Goal: Check status: Check status

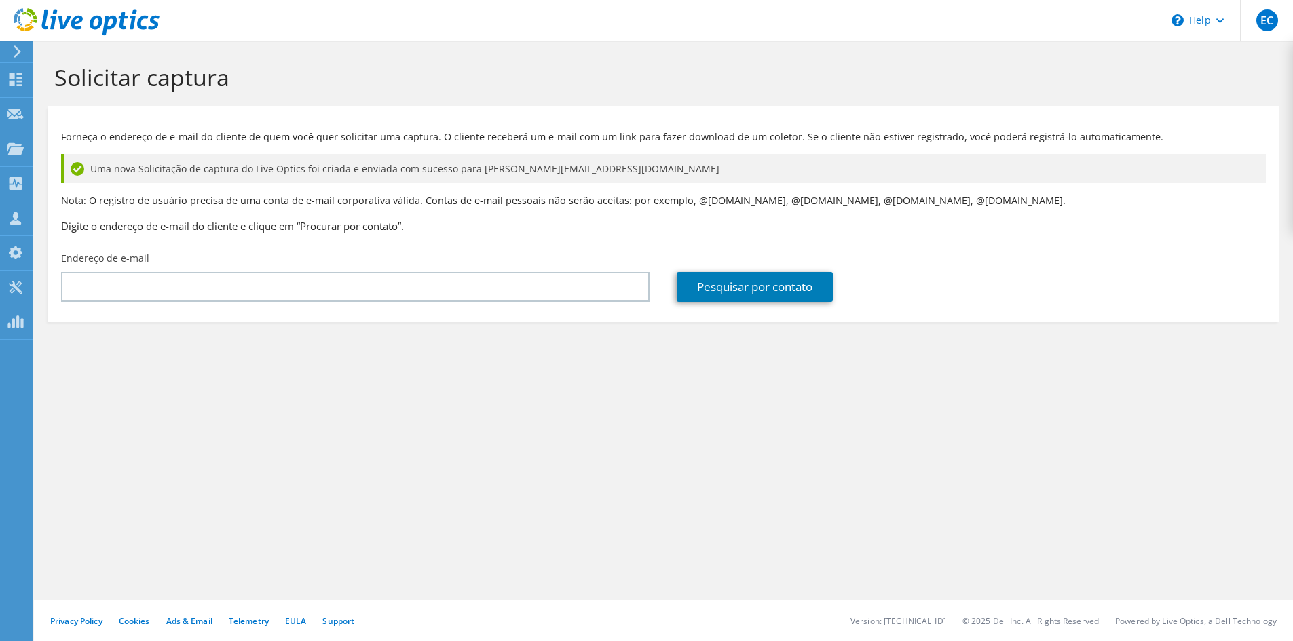
click at [70, 13] on icon at bounding box center [87, 22] width 146 height 28
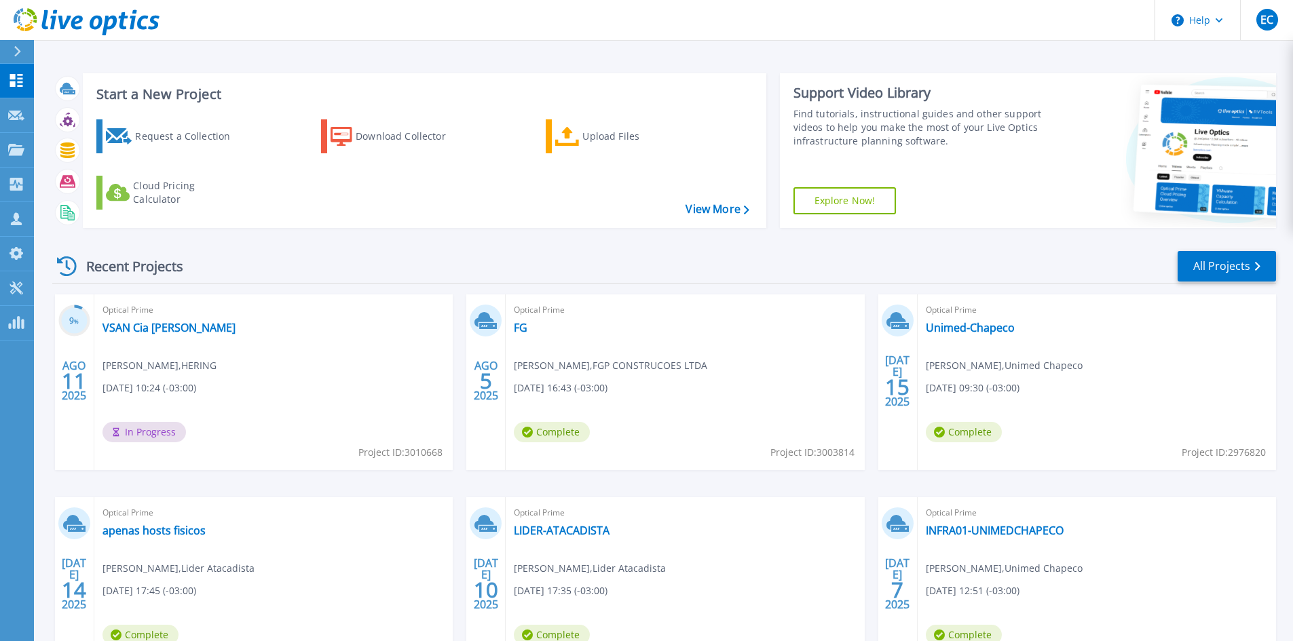
click at [64, 22] on icon at bounding box center [87, 22] width 146 height 28
click at [12, 48] on button at bounding box center [17, 52] width 34 height 24
click at [580, 536] on link "LIDER-ATACADISTA" at bounding box center [562, 531] width 96 height 14
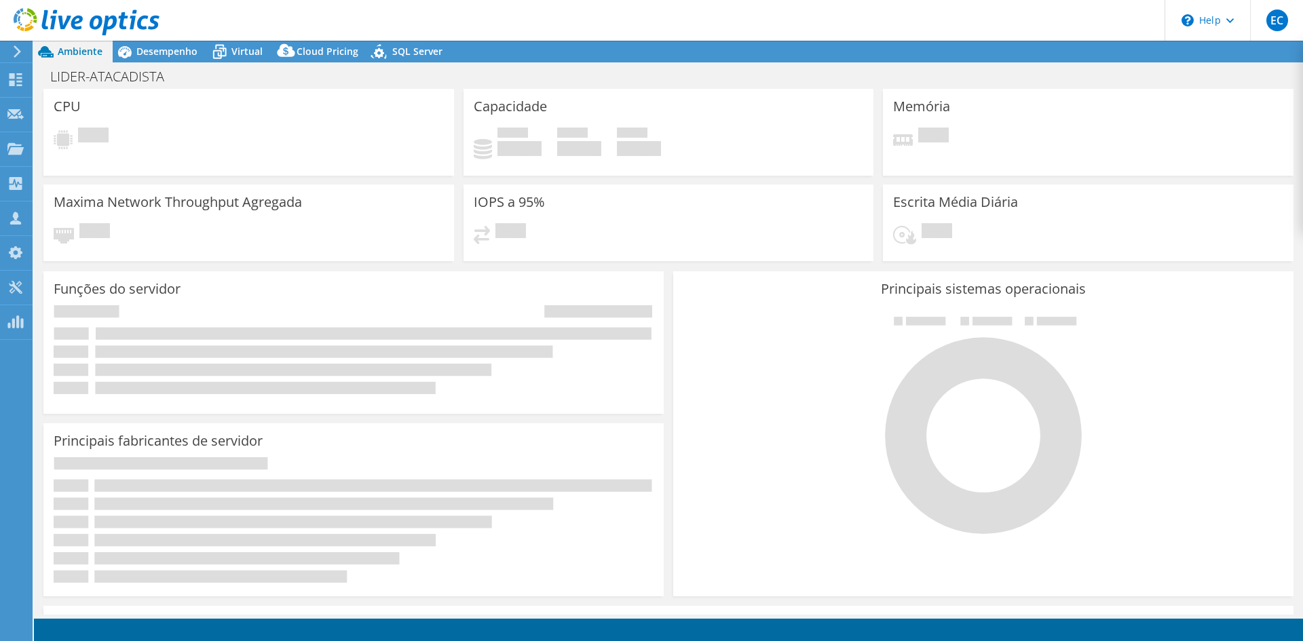
select select "USD"
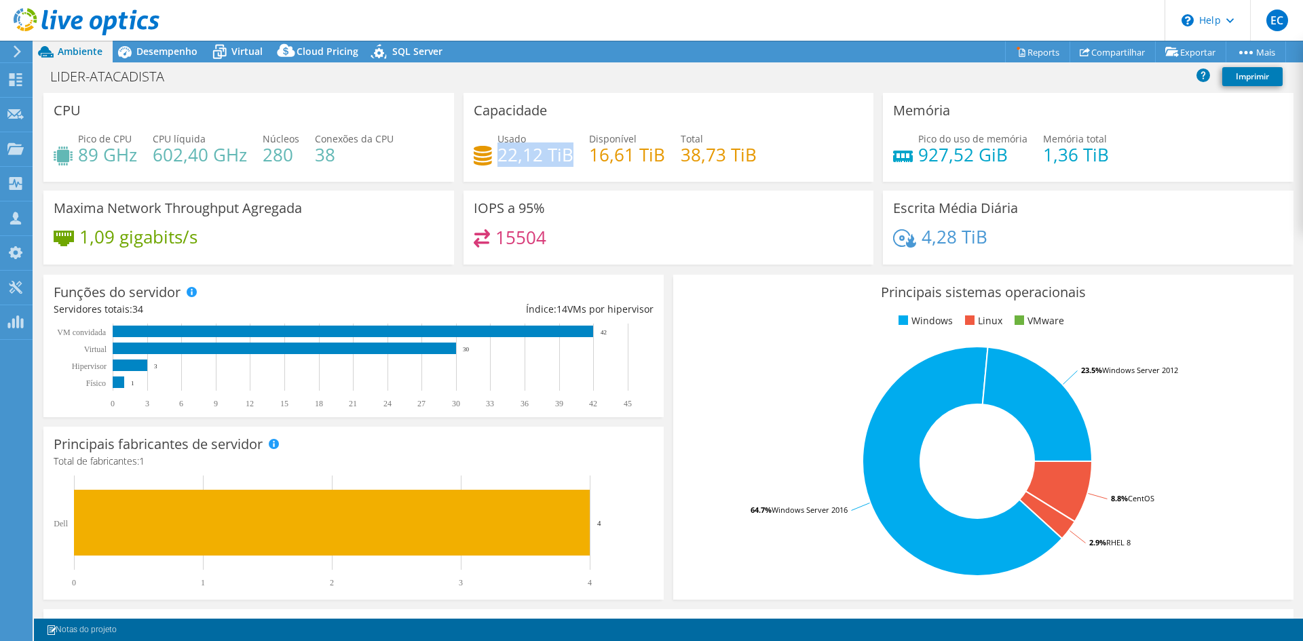
drag, startPoint x: 493, startPoint y: 157, endPoint x: 699, endPoint y: 127, distance: 207.9
click at [565, 155] on h4 "22,12 TiB" at bounding box center [536, 154] width 76 height 15
click at [512, 155] on h4 "22,12 TiB" at bounding box center [536, 154] width 76 height 15
